Goal: Information Seeking & Learning: Learn about a topic

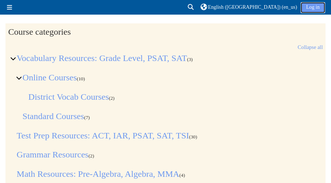
click at [319, 7] on link "Log in" at bounding box center [312, 7] width 24 height 11
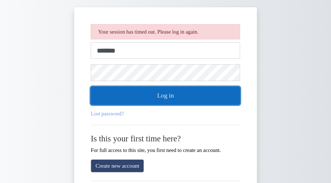
click at [224, 88] on button "Log in" at bounding box center [165, 96] width 149 height 18
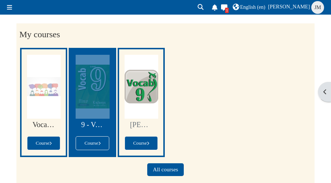
click at [111, 142] on div "9 - Vocab Standard Course" at bounding box center [92, 102] width 47 height 109
click at [104, 142] on link "Course" at bounding box center [92, 143] width 33 height 14
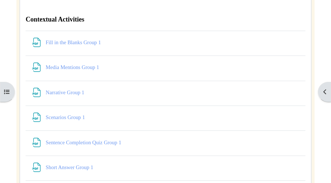
scroll to position [2524, 0]
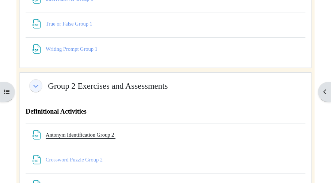
scroll to position [2695, 0]
